Goal: Find specific page/section: Find specific page/section

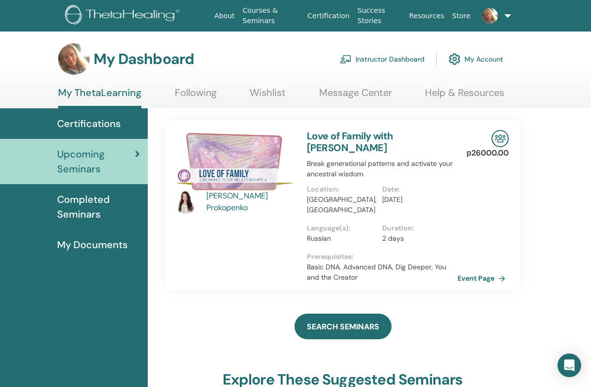
click at [101, 119] on span "Certifications" at bounding box center [89, 123] width 64 height 15
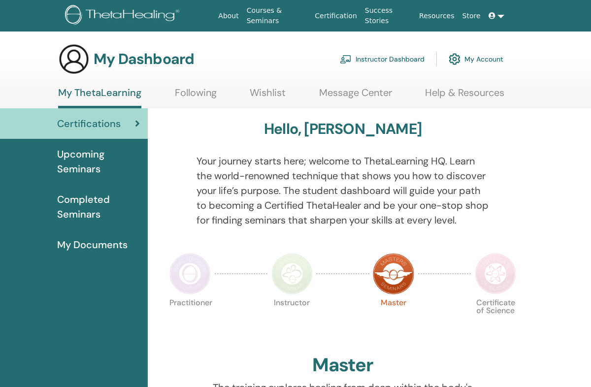
scroll to position [6, 0]
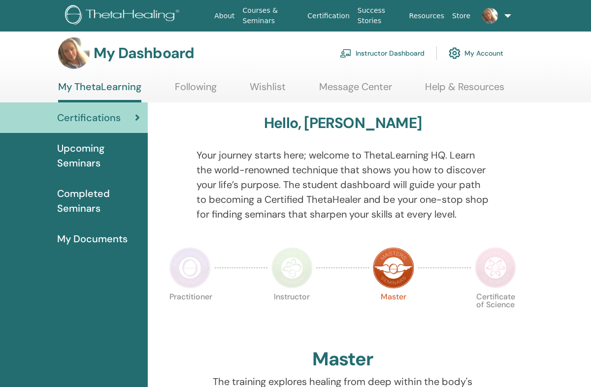
click at [500, 15] on link at bounding box center [492, 16] width 34 height 32
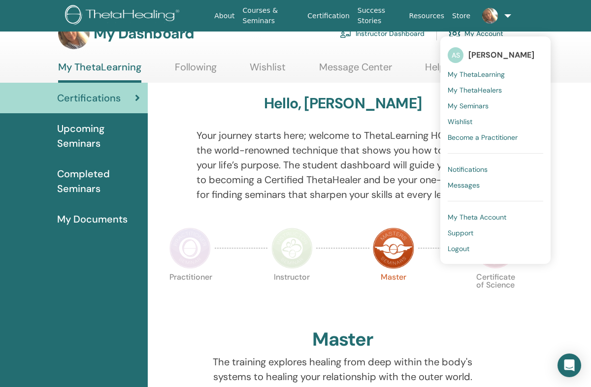
scroll to position [26, 0]
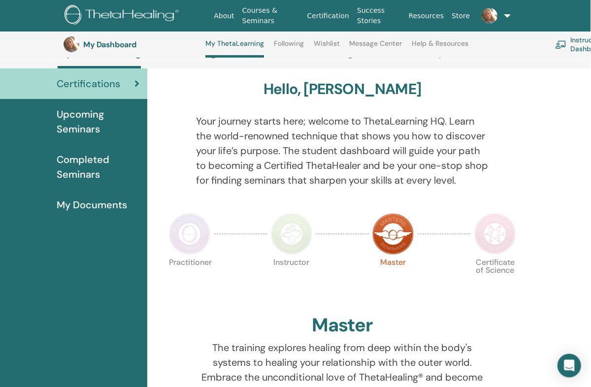
scroll to position [61, 0]
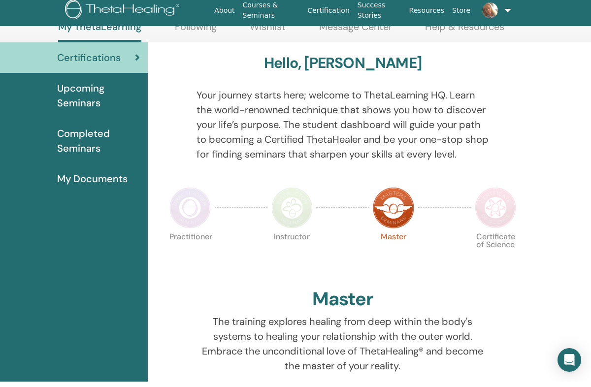
click at [73, 87] on span "Upcoming Seminars" at bounding box center [98, 101] width 83 height 30
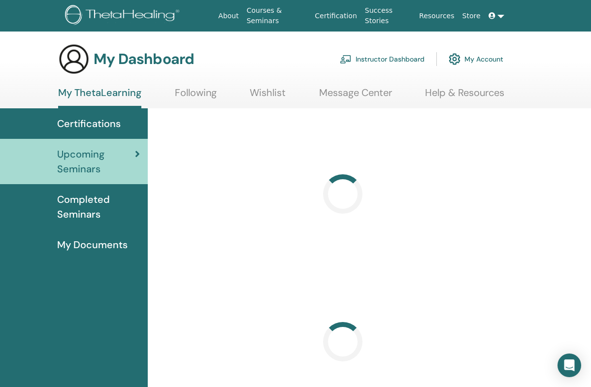
scroll to position [6, 0]
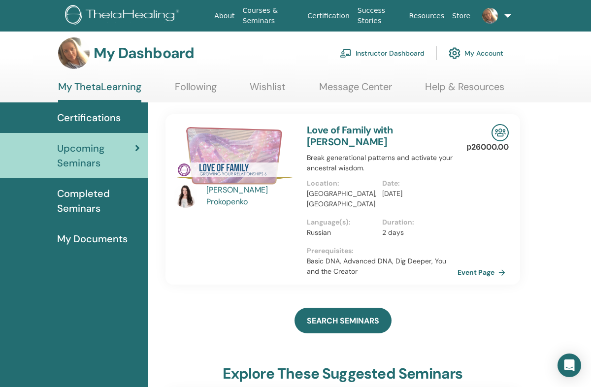
click at [404, 56] on link "Instructor Dashboard" at bounding box center [382, 53] width 85 height 22
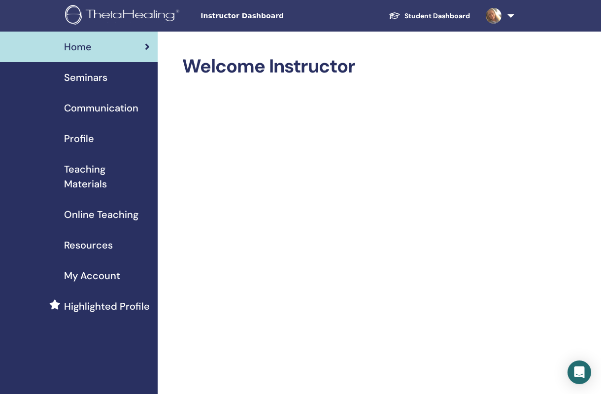
click at [94, 76] on span "Seminars" at bounding box center [85, 77] width 43 height 15
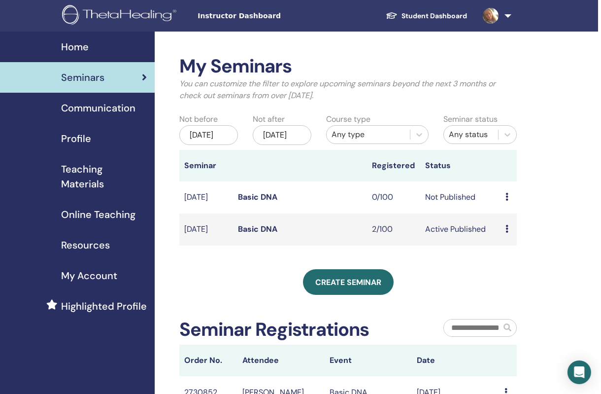
scroll to position [0, 3]
